Goal: Task Accomplishment & Management: Manage account settings

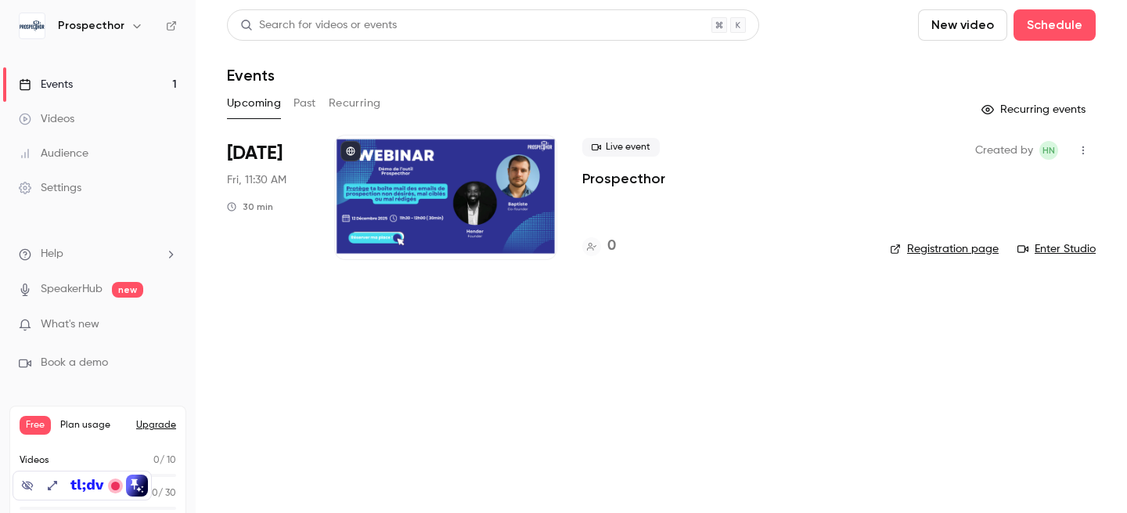
click at [443, 186] on div at bounding box center [445, 197] width 223 height 125
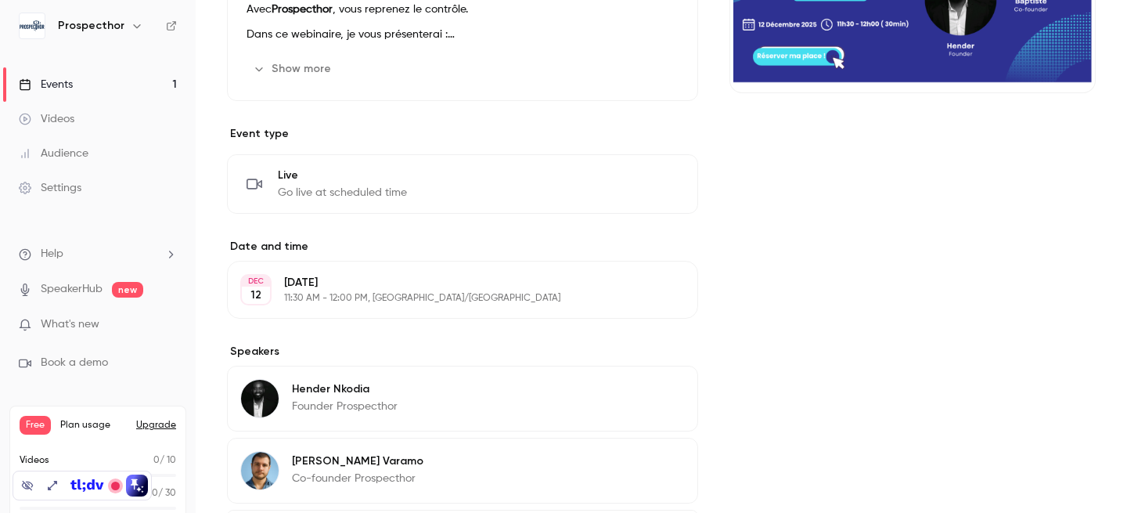
click at [120, 31] on div "Prospecthor" at bounding box center [105, 25] width 95 height 19
click at [131, 24] on icon "button" at bounding box center [137, 26] width 13 height 13
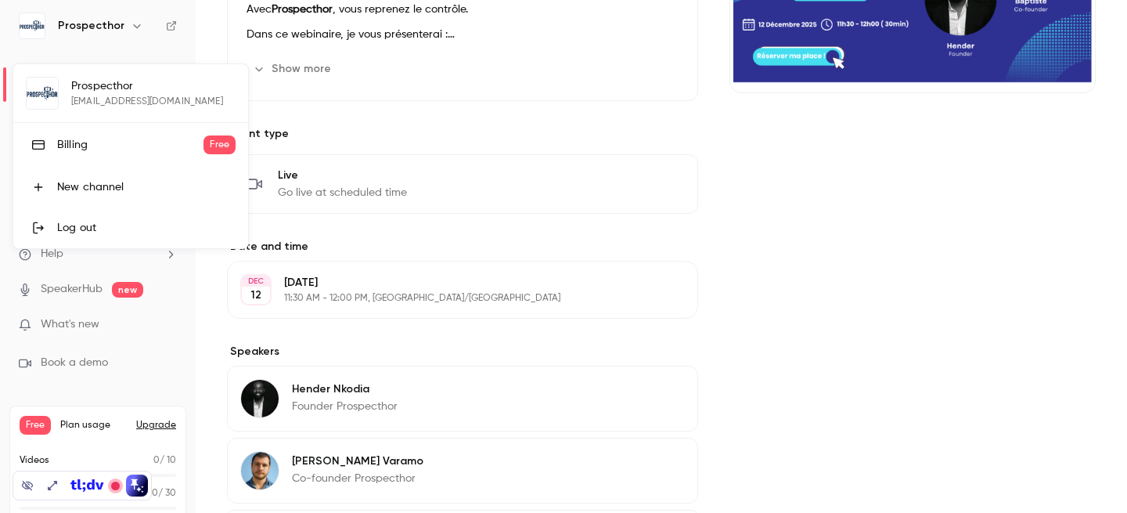
click at [125, 24] on div at bounding box center [563, 256] width 1127 height 513
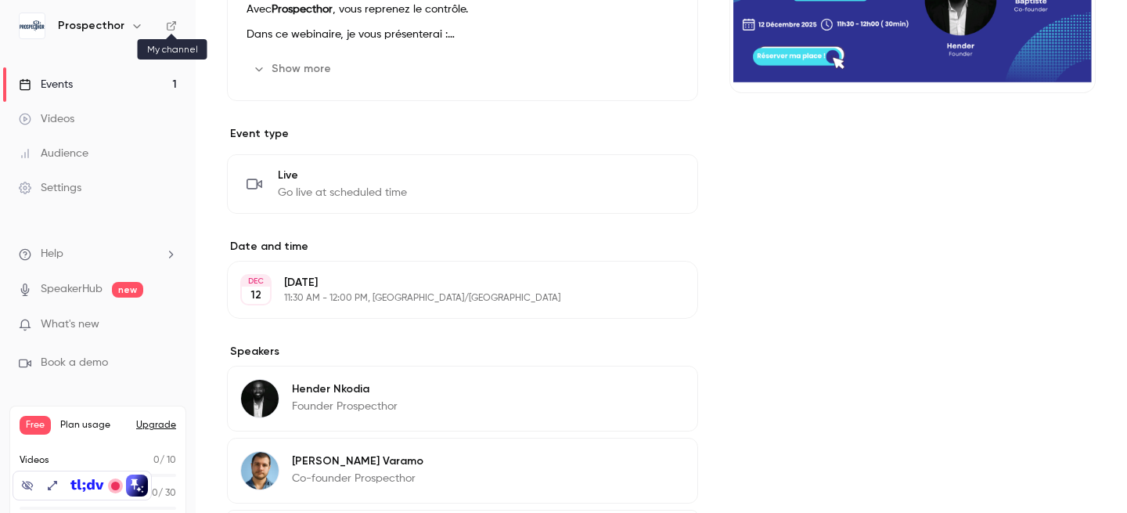
click at [170, 27] on icon at bounding box center [171, 25] width 9 height 9
click at [62, 182] on div "Settings" at bounding box center [50, 188] width 63 height 16
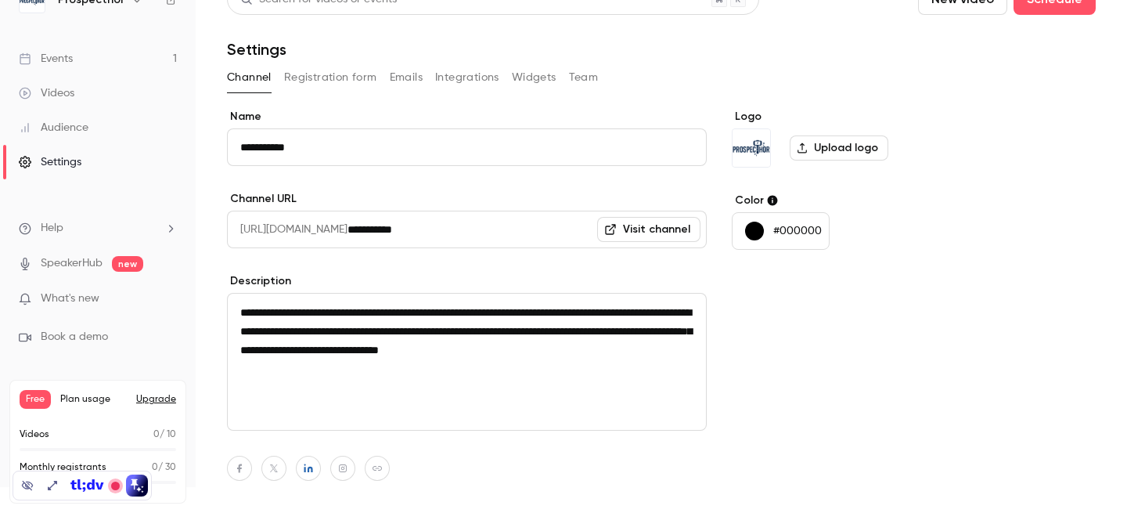
click at [66, 120] on div "Audience" at bounding box center [54, 128] width 70 height 16
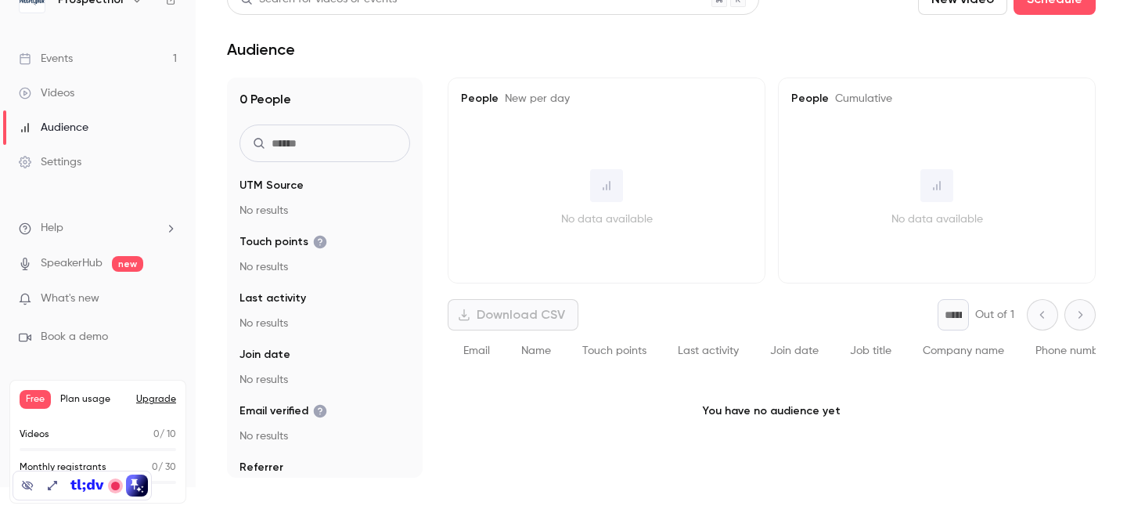
click at [59, 85] on div "Videos" at bounding box center [47, 93] width 56 height 16
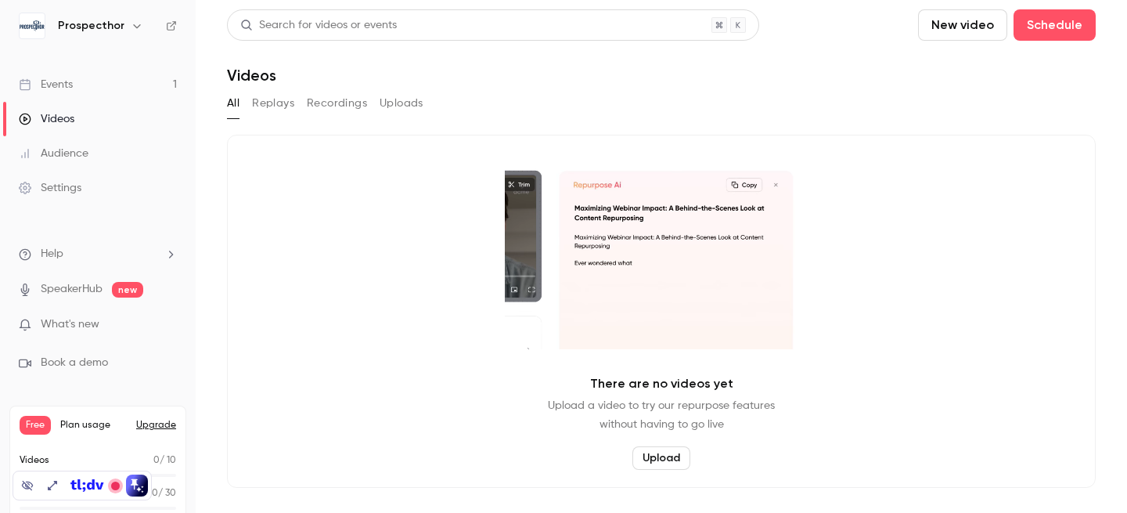
click at [70, 88] on div "Events" at bounding box center [46, 85] width 54 height 16
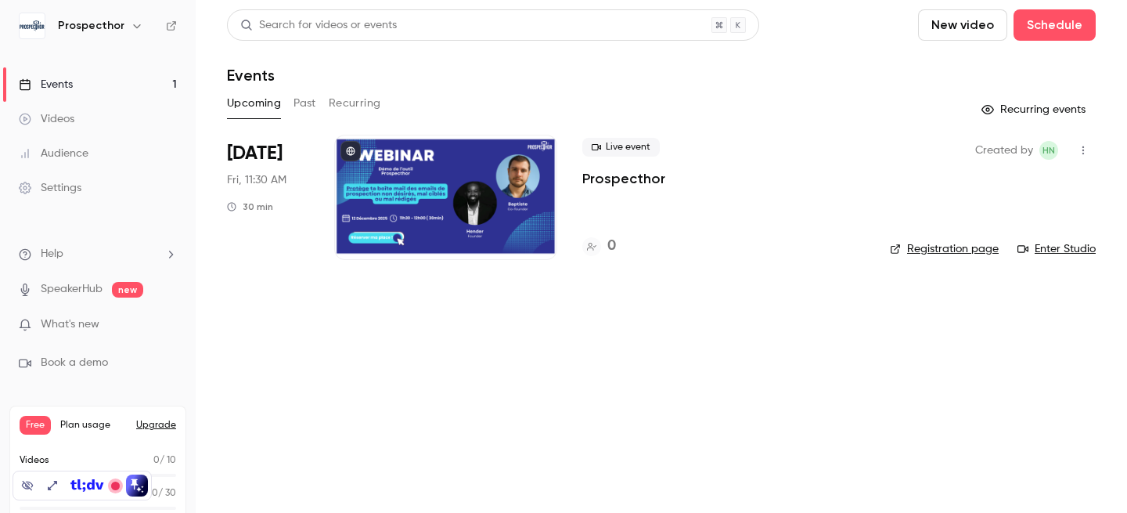
click at [1056, 248] on link "Enter Studio" at bounding box center [1057, 249] width 78 height 16
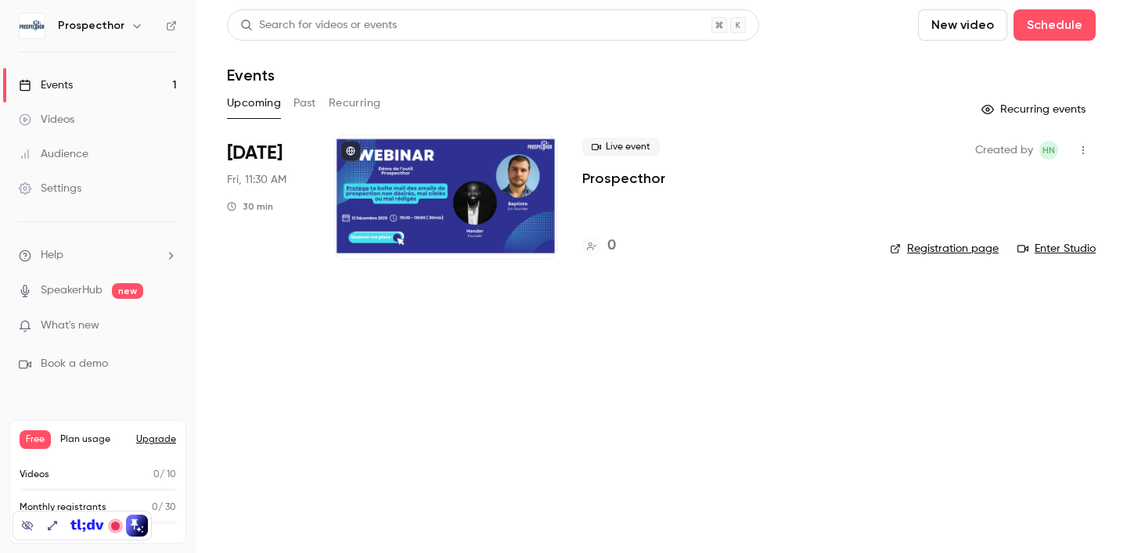
click at [70, 150] on div "Audience" at bounding box center [54, 154] width 70 height 16
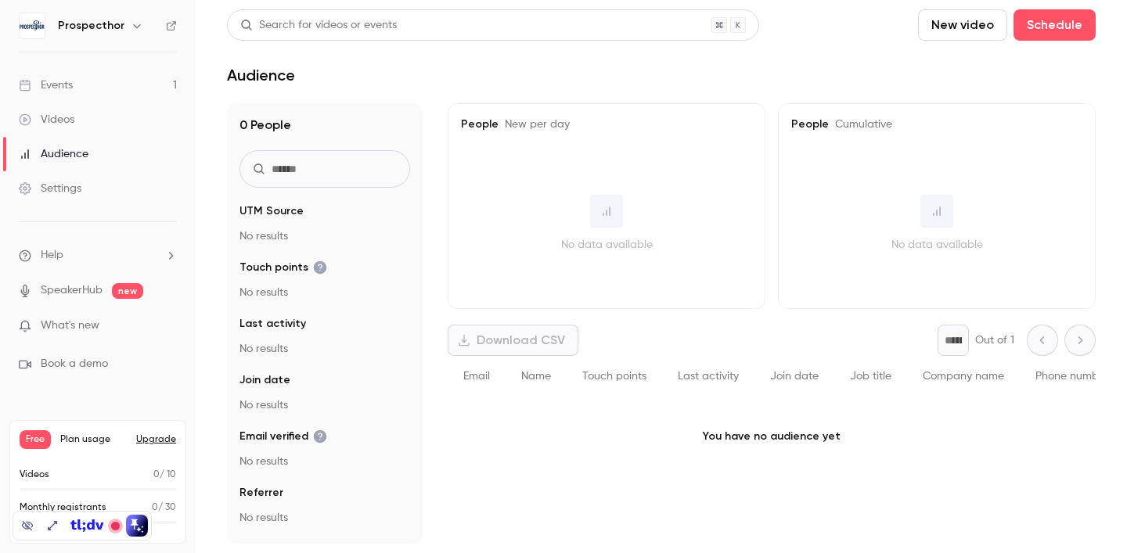
click at [62, 113] on div "Videos" at bounding box center [47, 120] width 56 height 16
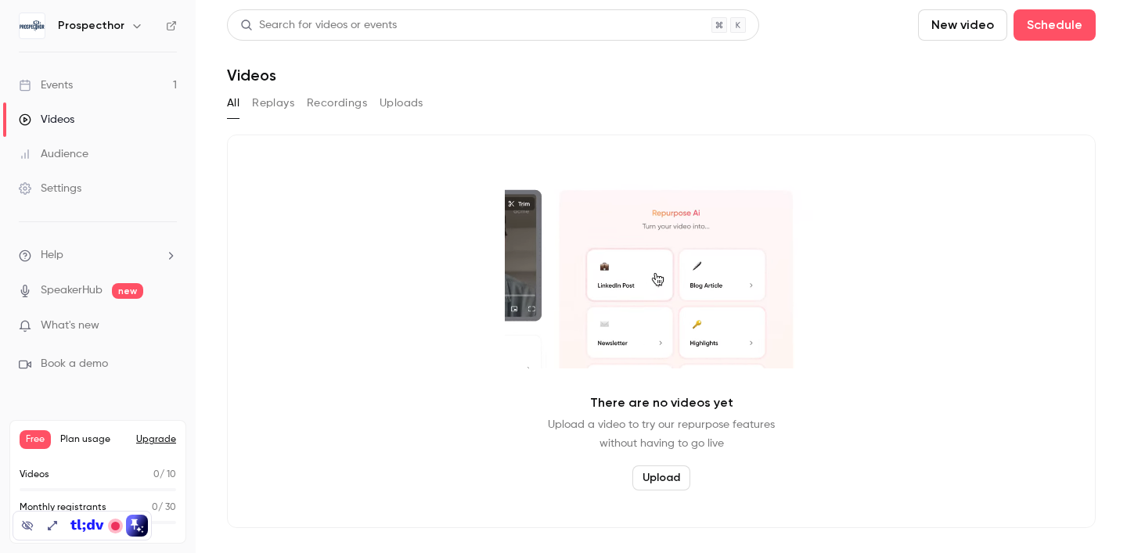
click at [65, 90] on div "Events" at bounding box center [46, 85] width 54 height 16
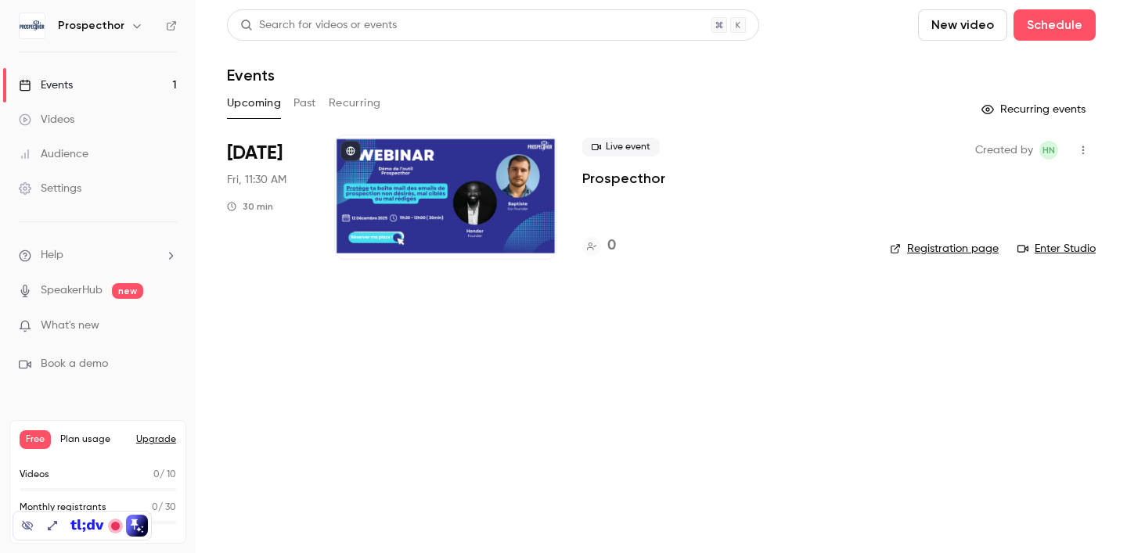
click at [63, 160] on div "Audience" at bounding box center [54, 154] width 70 height 16
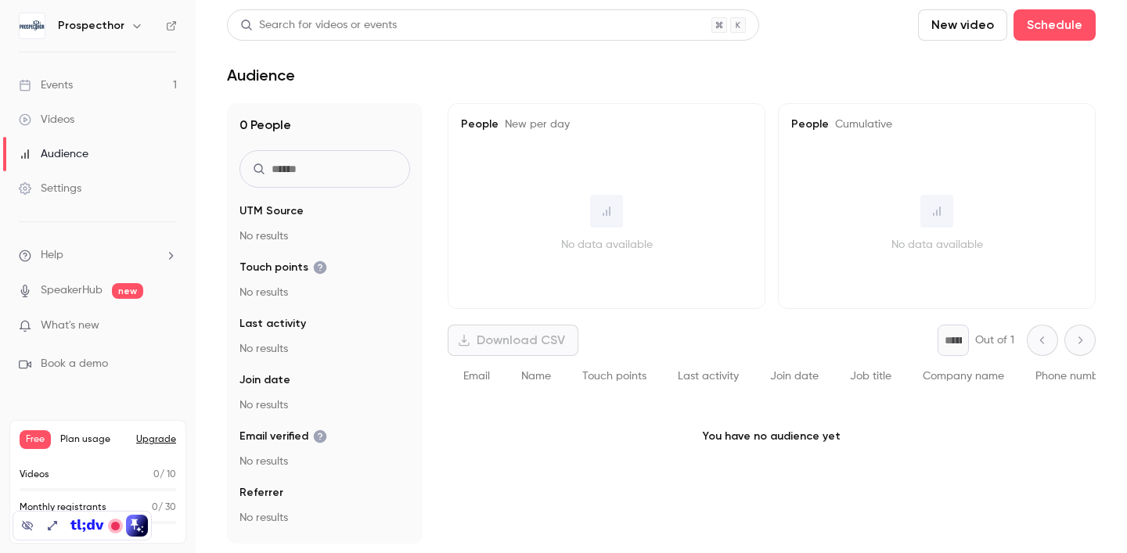
click at [65, 193] on div "Settings" at bounding box center [50, 189] width 63 height 16
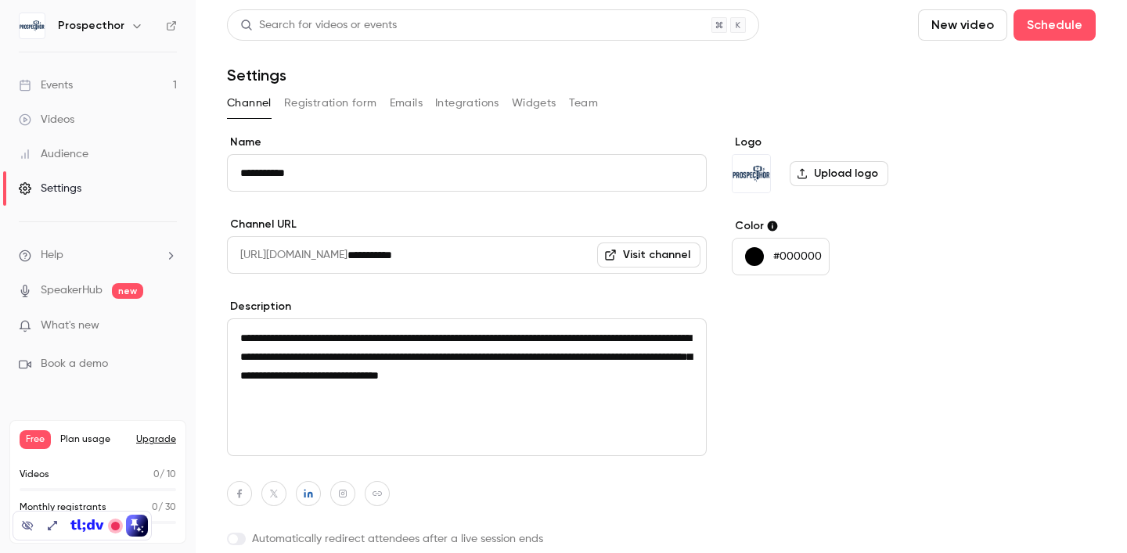
click at [348, 109] on button "Registration form" at bounding box center [330, 103] width 93 height 25
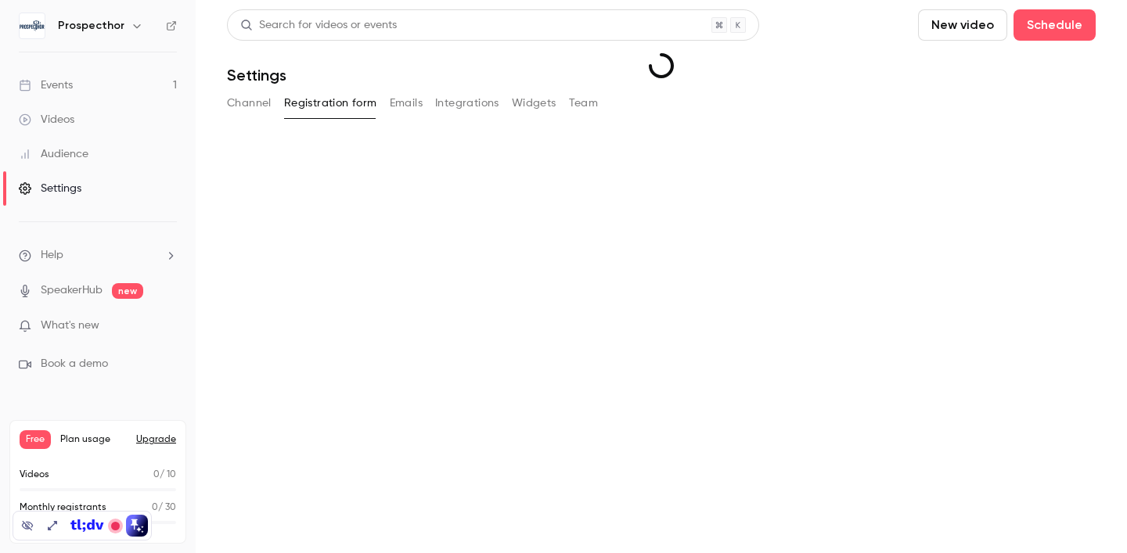
click at [405, 103] on button "Emails" at bounding box center [406, 103] width 33 height 25
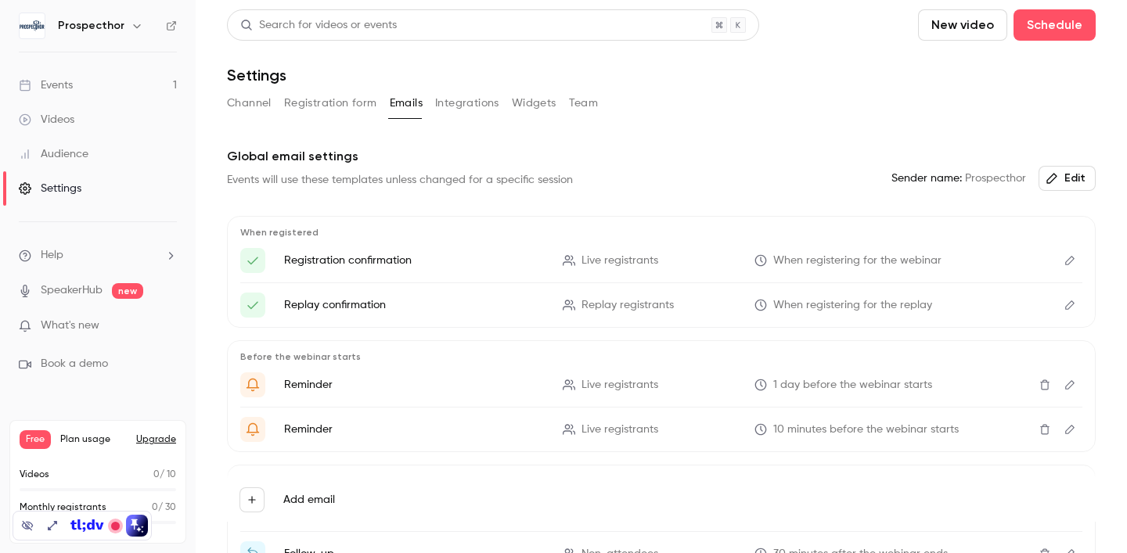
click at [409, 103] on button "Emails" at bounding box center [406, 103] width 33 height 25
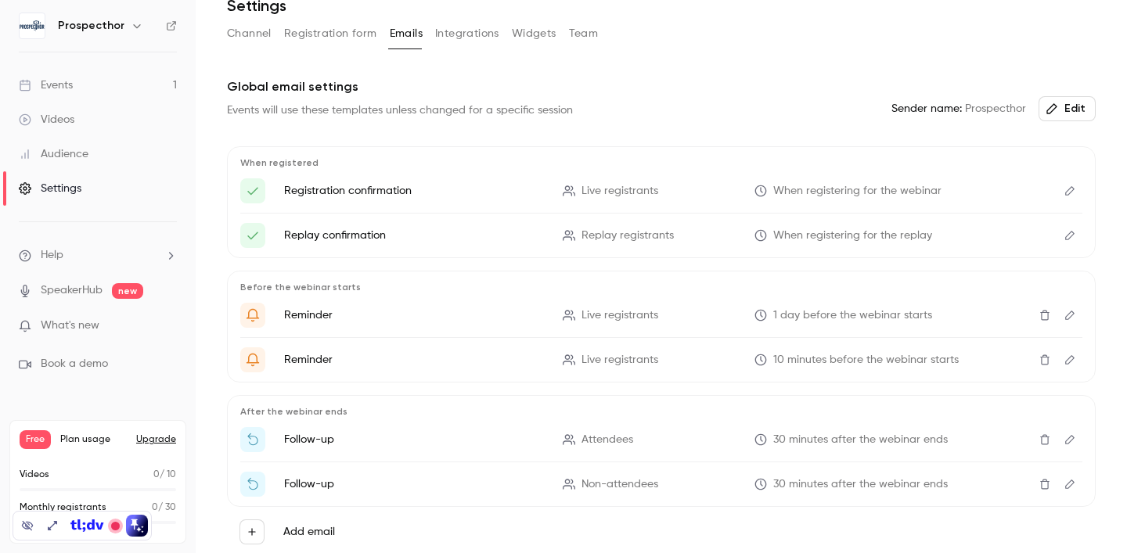
scroll to position [79, 0]
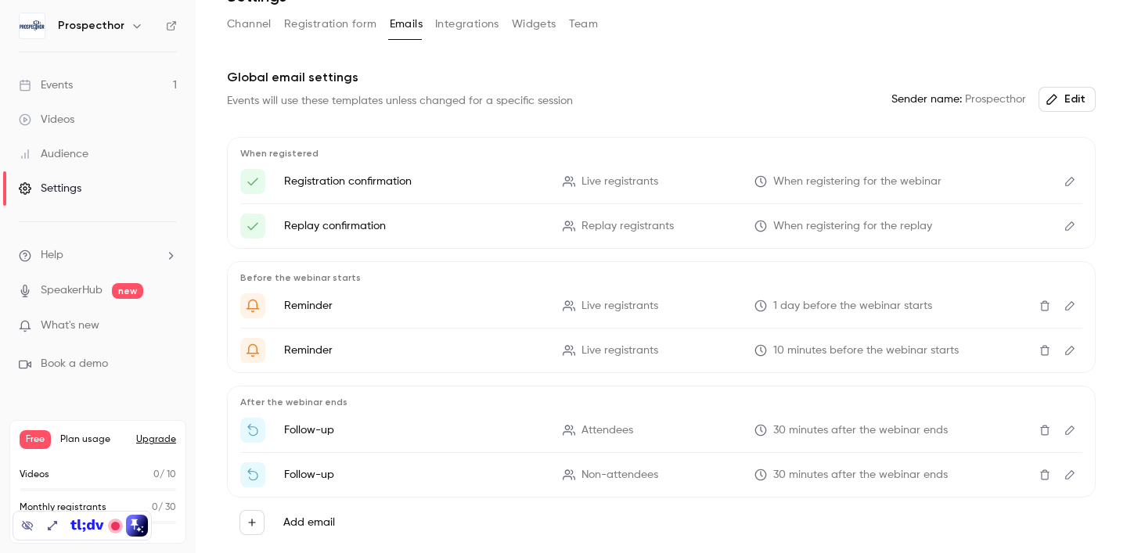
click at [1072, 230] on icon "Edit" at bounding box center [1070, 226] width 13 height 11
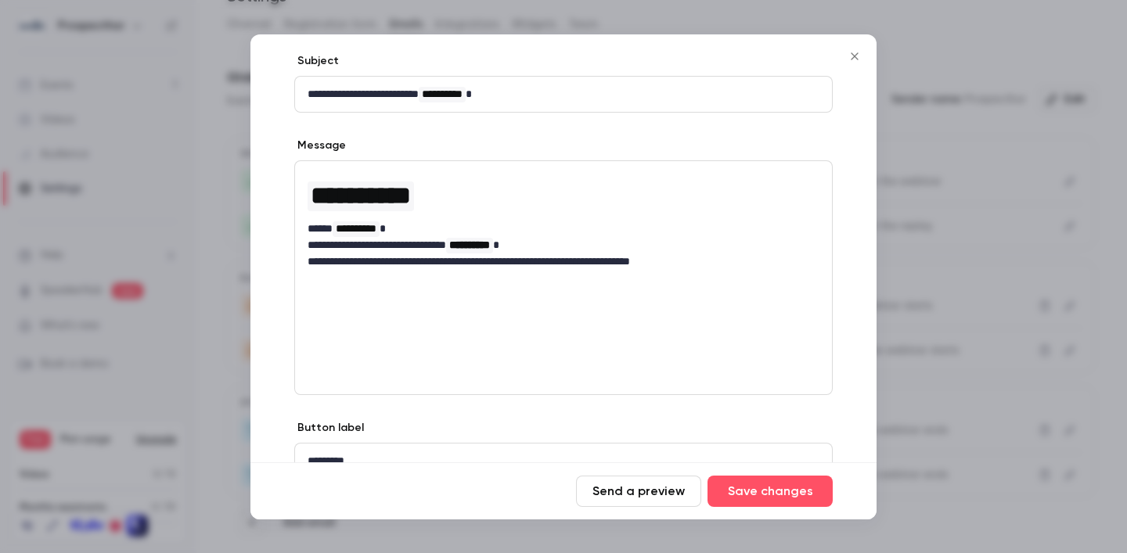
scroll to position [0, 0]
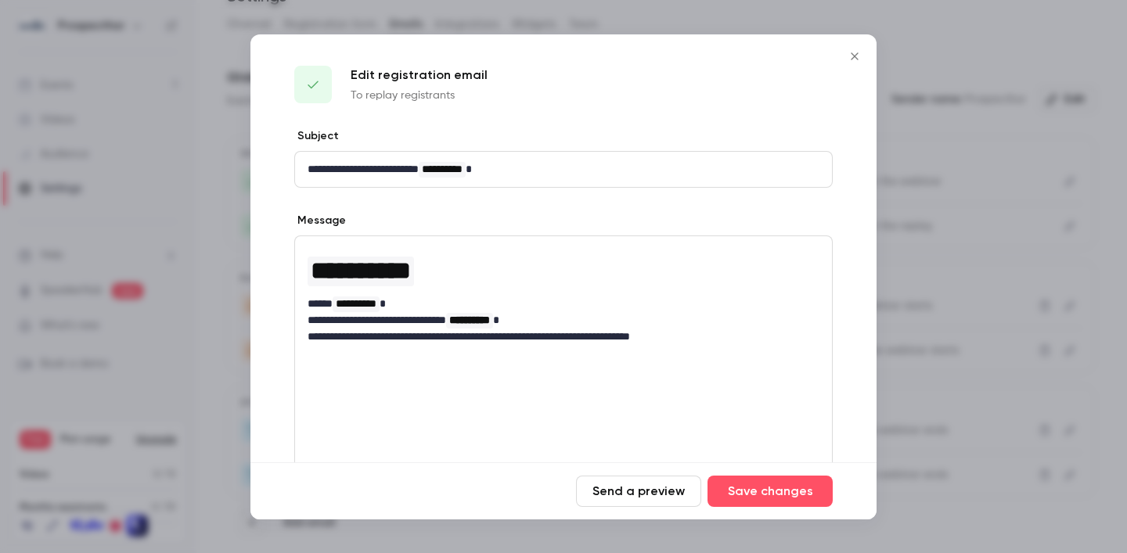
click at [854, 56] on icon "Close" at bounding box center [854, 55] width 7 height 7
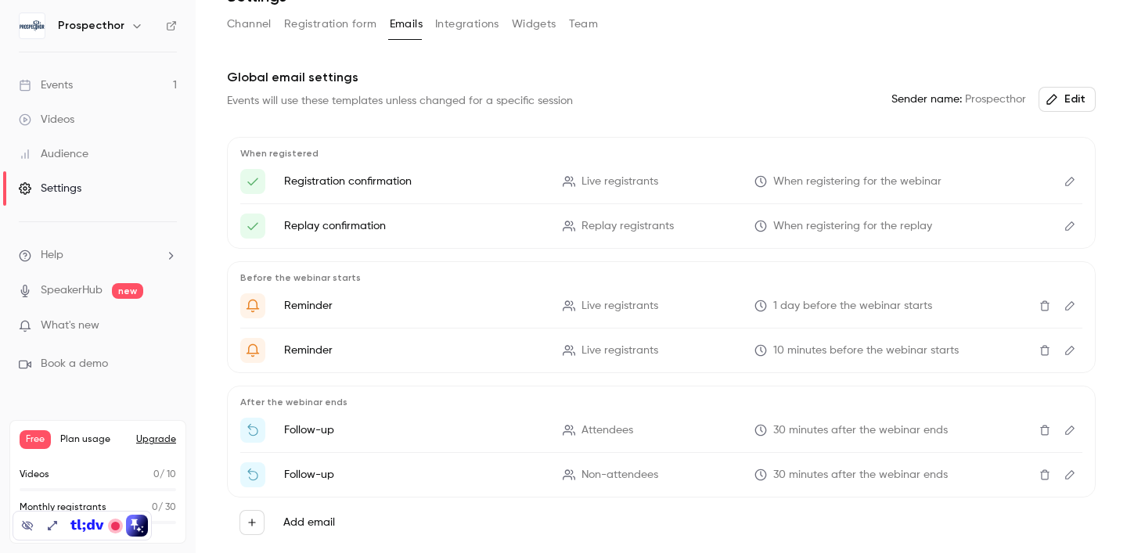
scroll to position [139, 0]
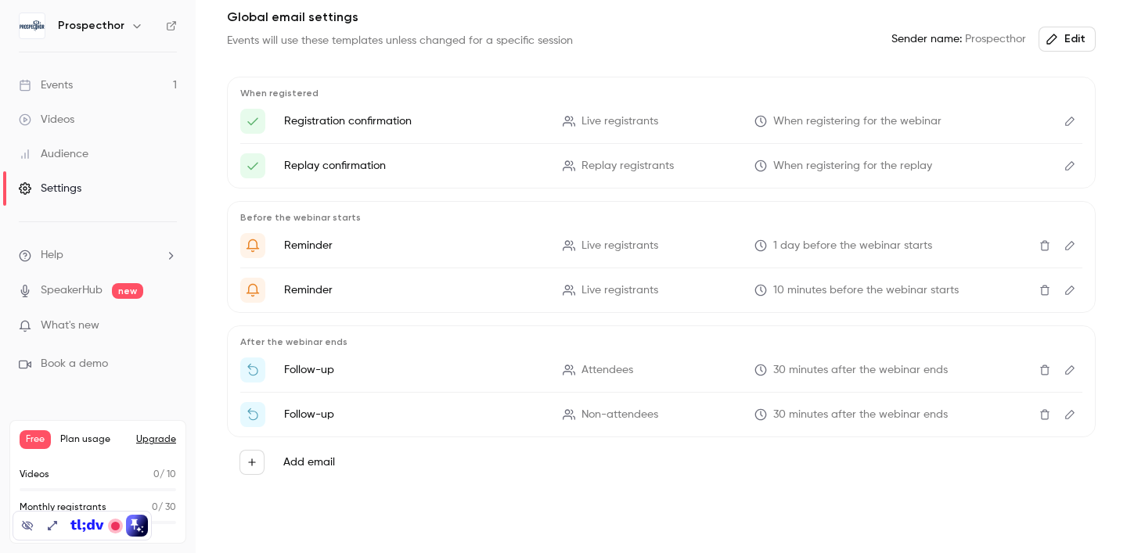
click at [340, 222] on p "Before the webinar starts" at bounding box center [661, 217] width 842 height 13
click at [295, 98] on p "When registered" at bounding box center [661, 93] width 842 height 13
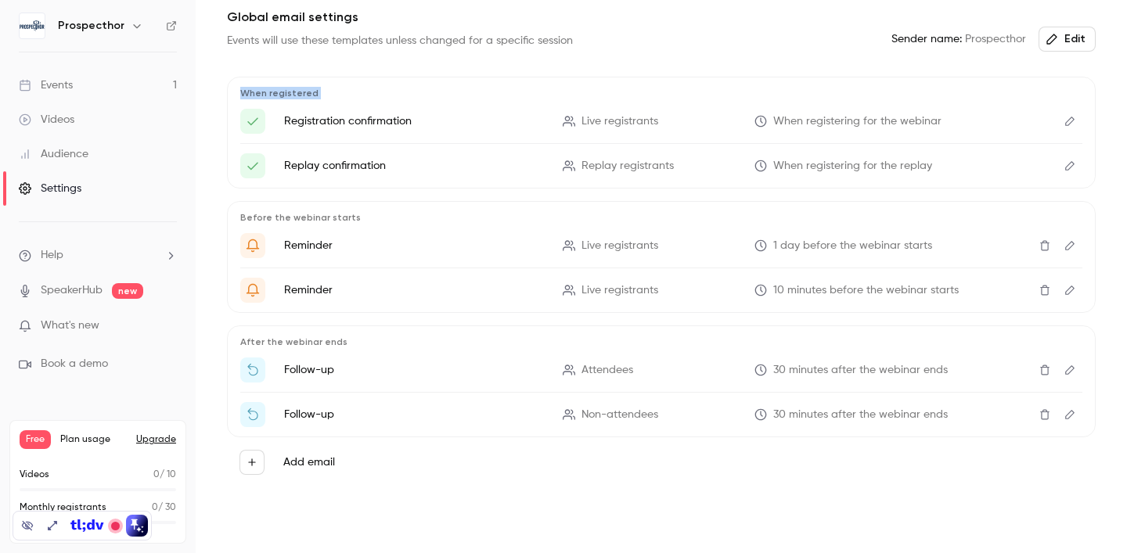
click at [295, 98] on p "When registered" at bounding box center [661, 93] width 842 height 13
click at [314, 344] on p "After the webinar ends" at bounding box center [661, 342] width 842 height 13
click at [1072, 416] on icon "Edit" at bounding box center [1069, 414] width 9 height 9
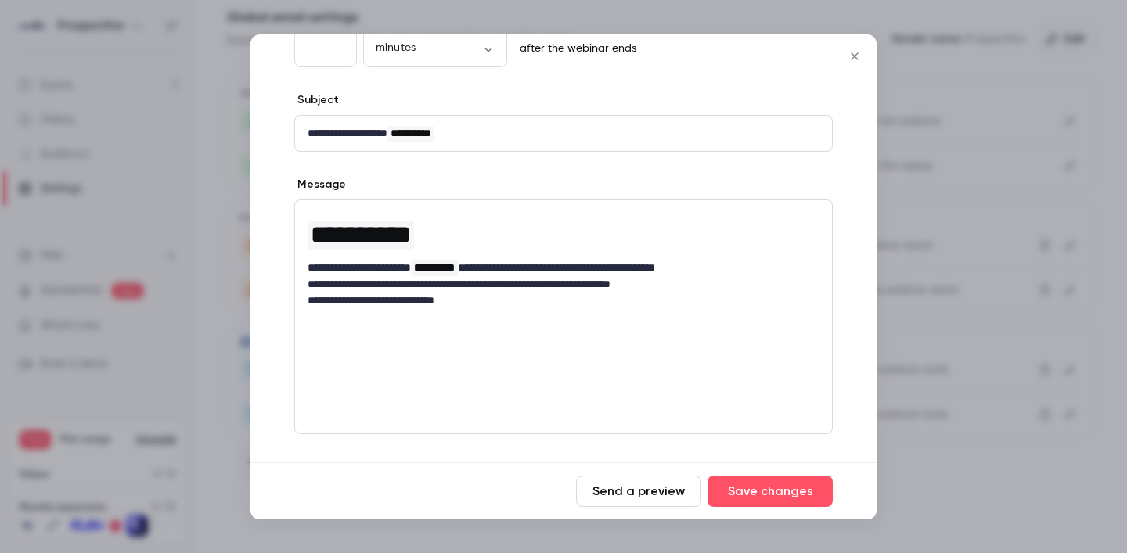
scroll to position [0, 0]
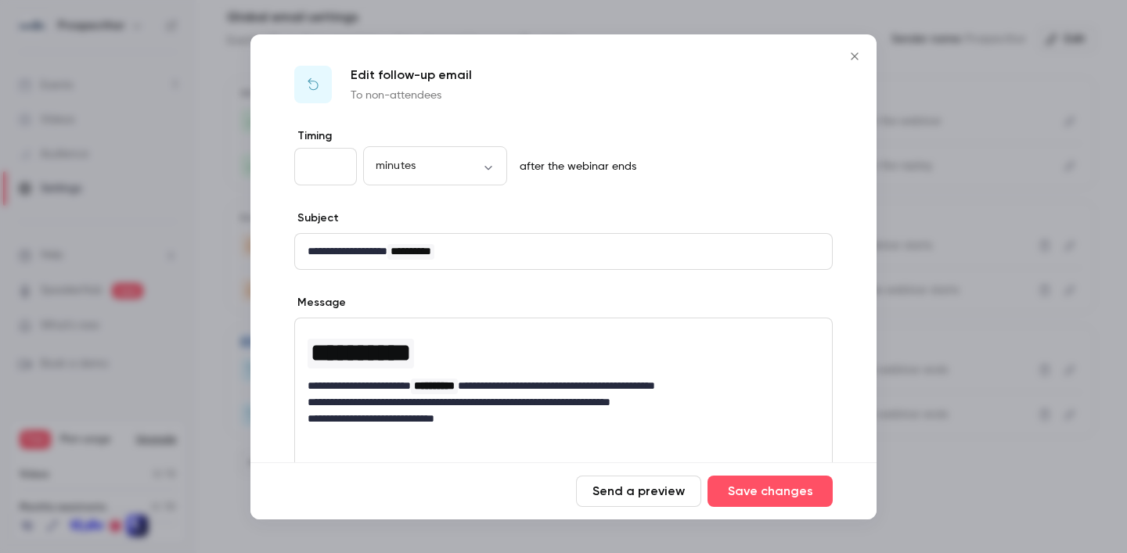
click at [855, 56] on icon "Close" at bounding box center [854, 56] width 19 height 13
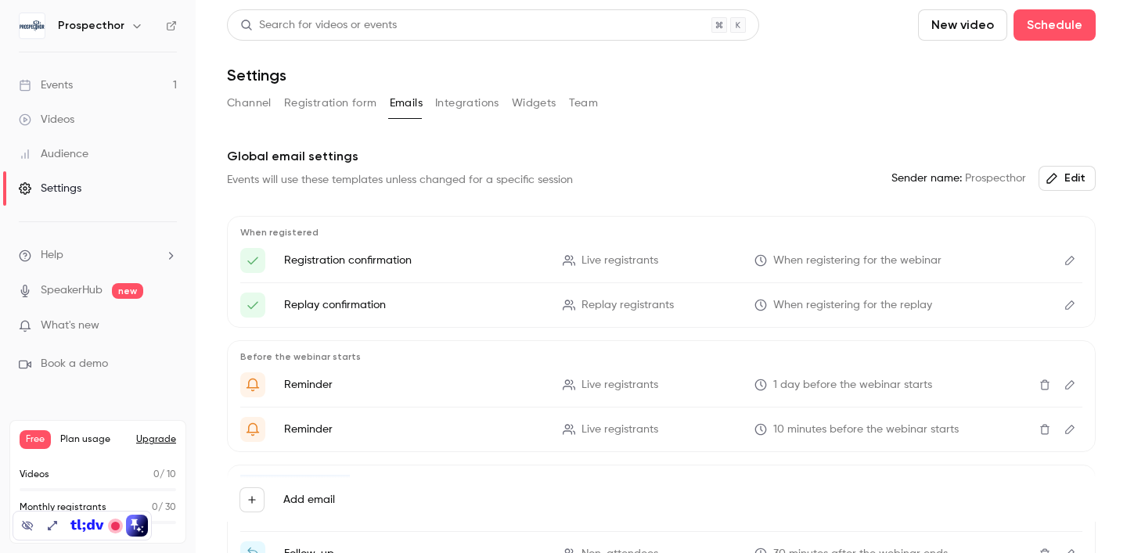
click at [87, 122] on link "Videos" at bounding box center [98, 120] width 196 height 34
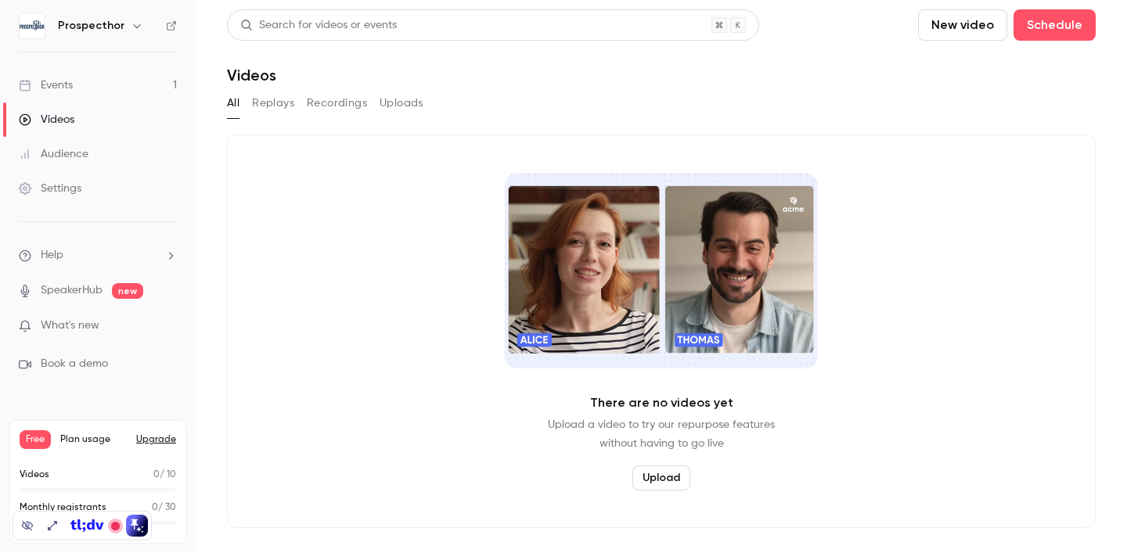
click at [87, 150] on div "Audience" at bounding box center [54, 154] width 70 height 16
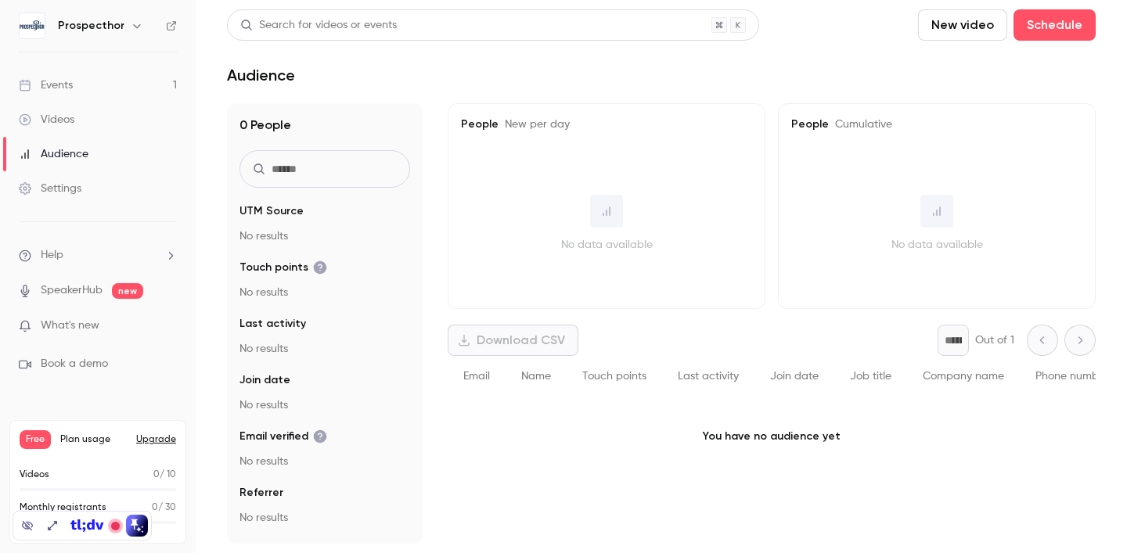
click at [134, 27] on icon "button" at bounding box center [137, 26] width 13 height 13
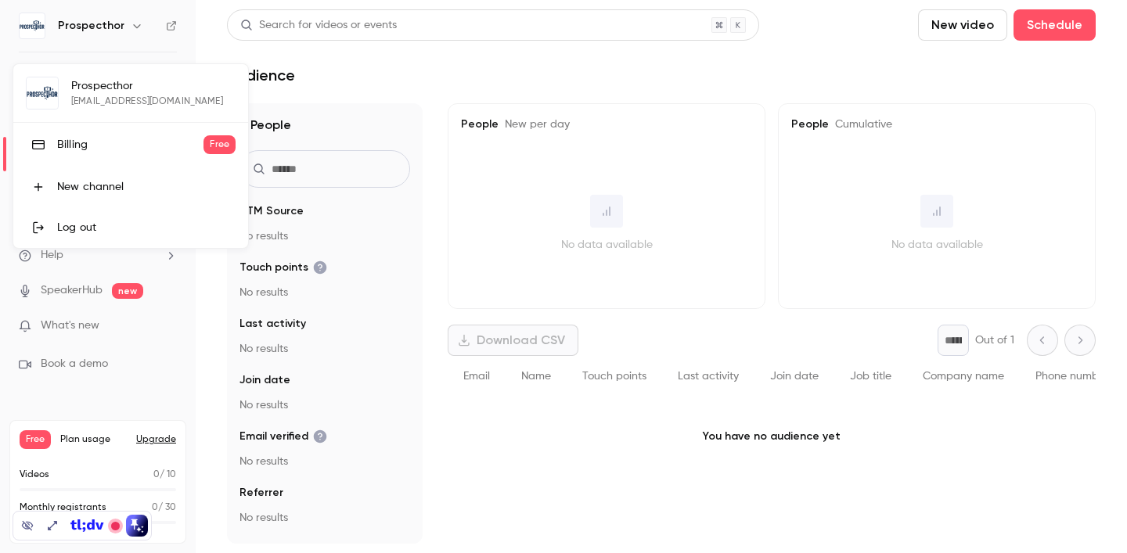
click at [134, 27] on div at bounding box center [563, 276] width 1127 height 553
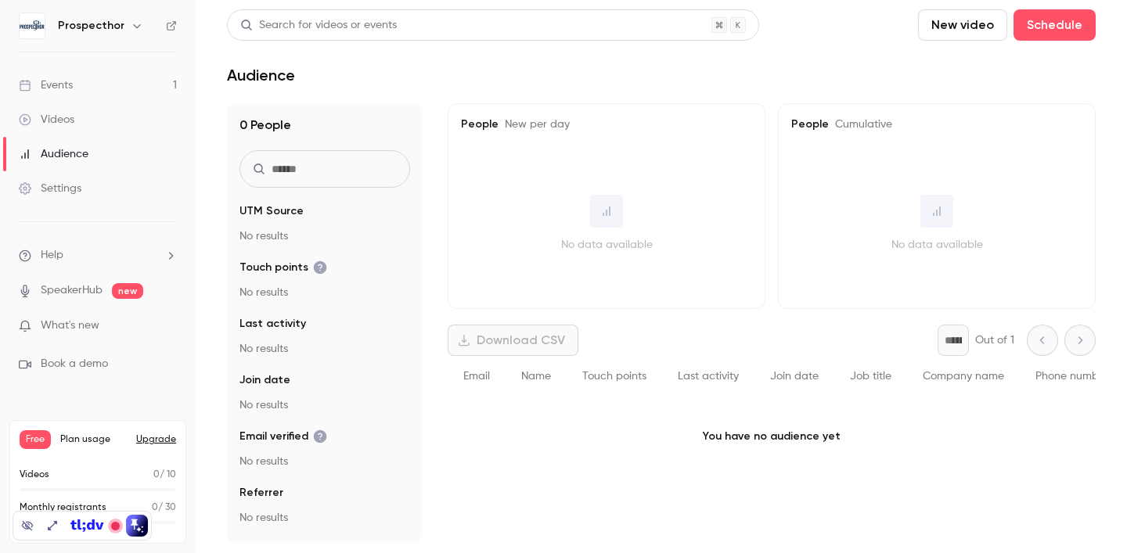
click at [134, 27] on icon "button" at bounding box center [137, 26] width 13 height 13
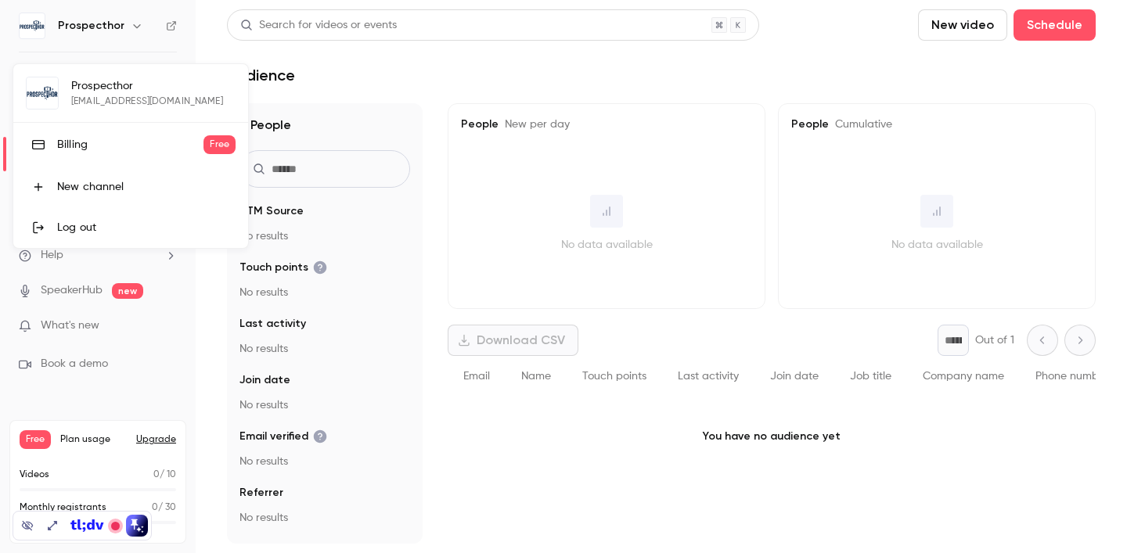
click at [87, 149] on div "Billing" at bounding box center [130, 145] width 146 height 16
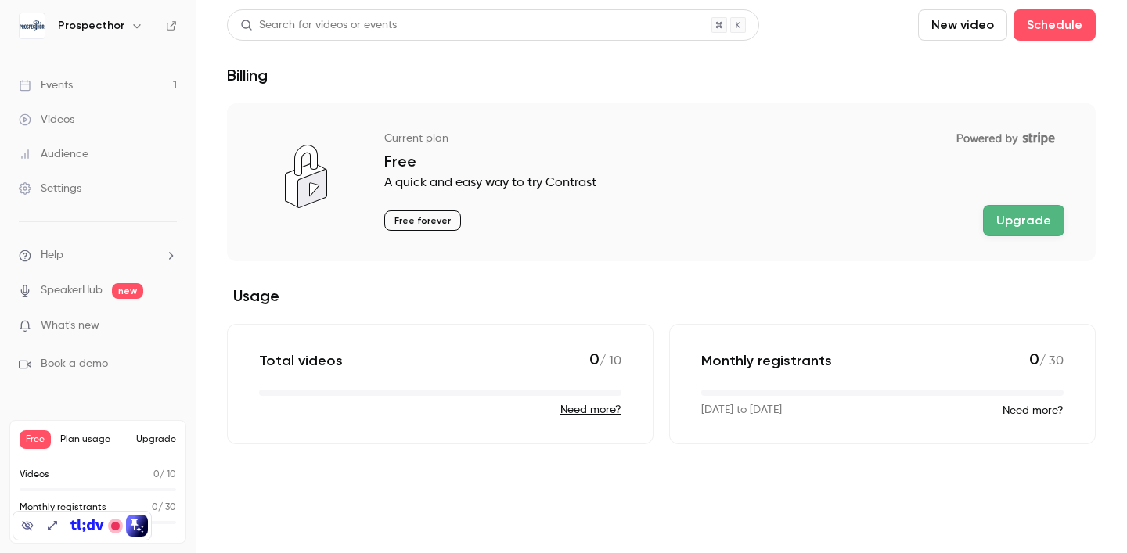
click at [1030, 219] on button "Upgrade" at bounding box center [1023, 220] width 81 height 31
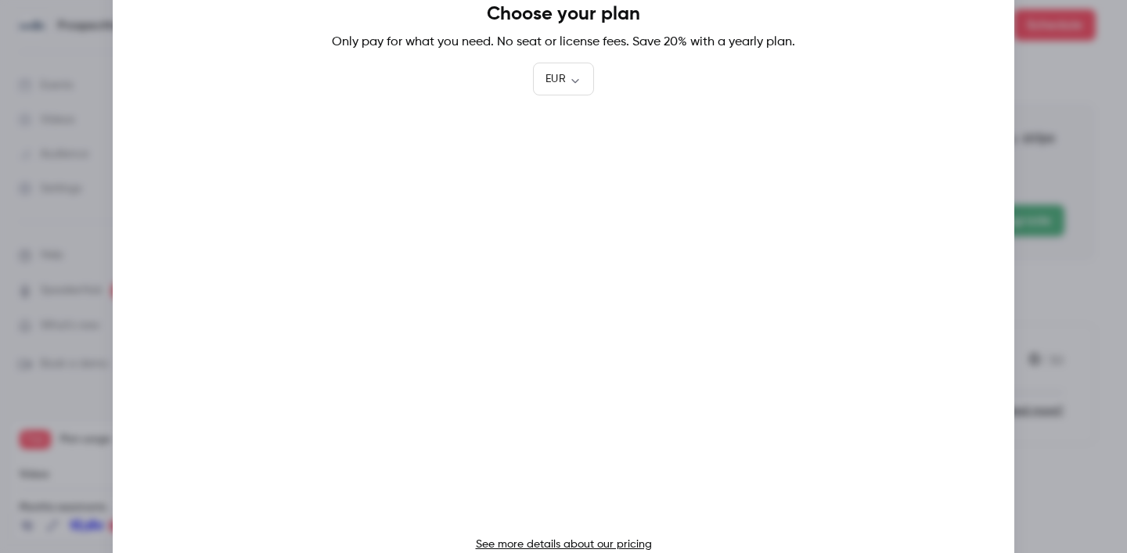
click at [1043, 92] on div at bounding box center [563, 276] width 1127 height 553
